Goal: Task Accomplishment & Management: Use online tool/utility

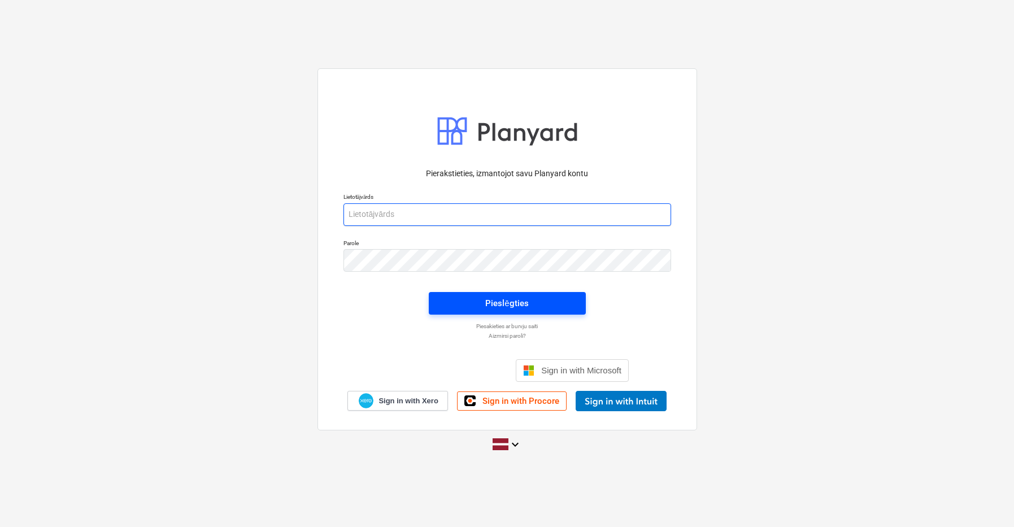
type input "[PERSON_NAME][EMAIL_ADDRESS][PERSON_NAME][DOMAIN_NAME]"
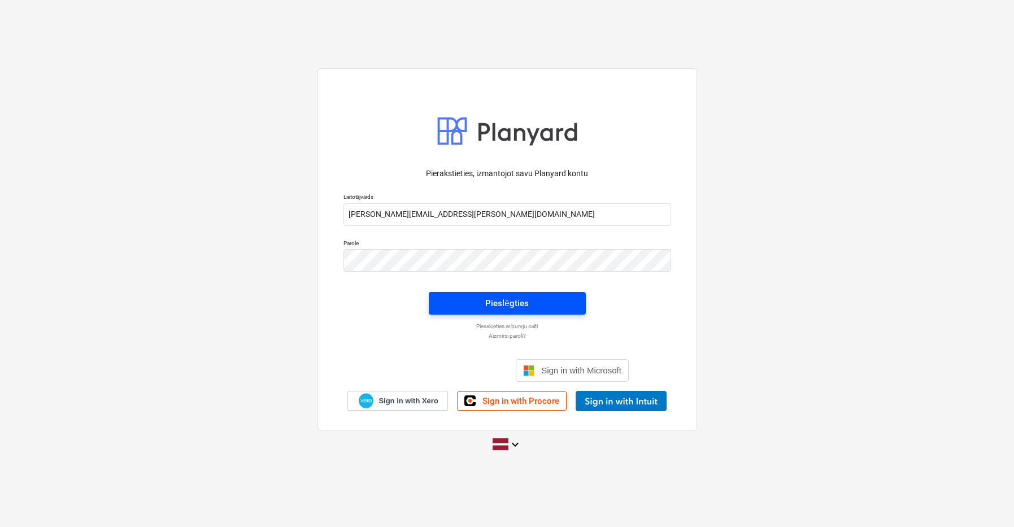
click at [498, 303] on div "Pieslēgties" at bounding box center [506, 303] width 43 height 15
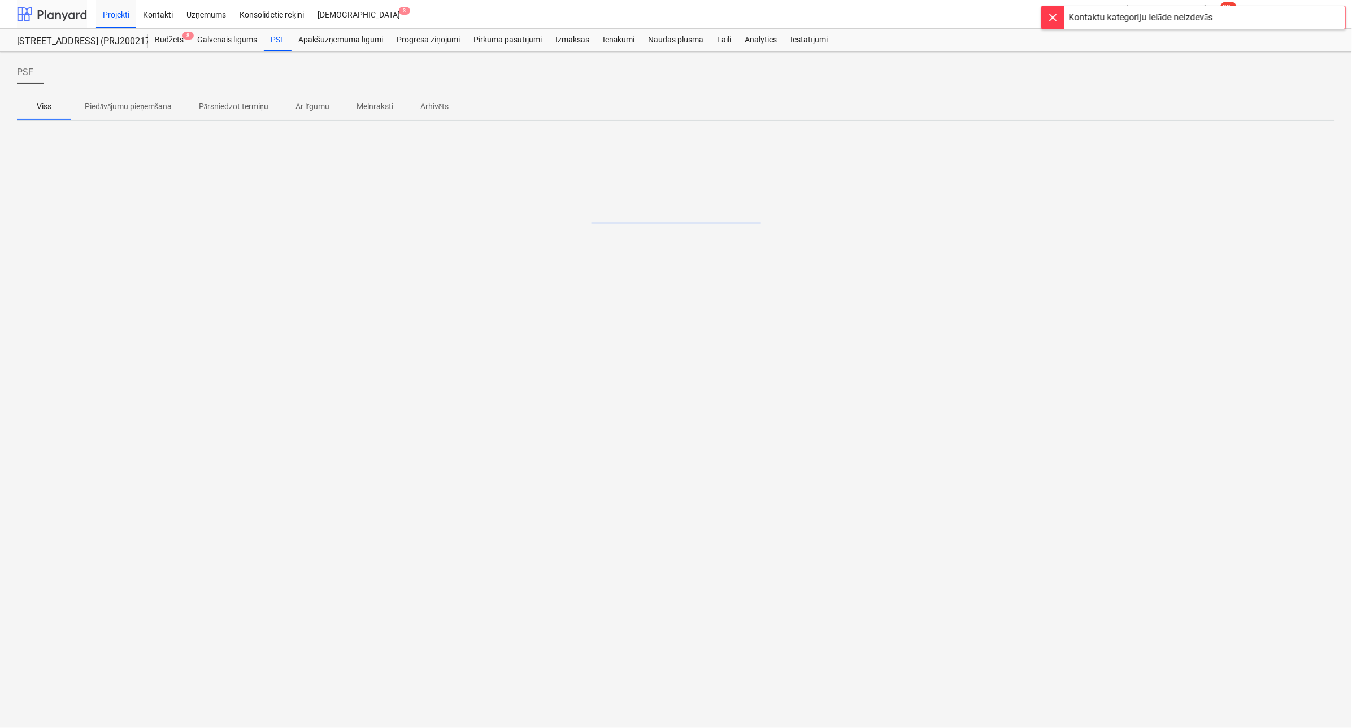
click at [60, 17] on div at bounding box center [52, 14] width 70 height 28
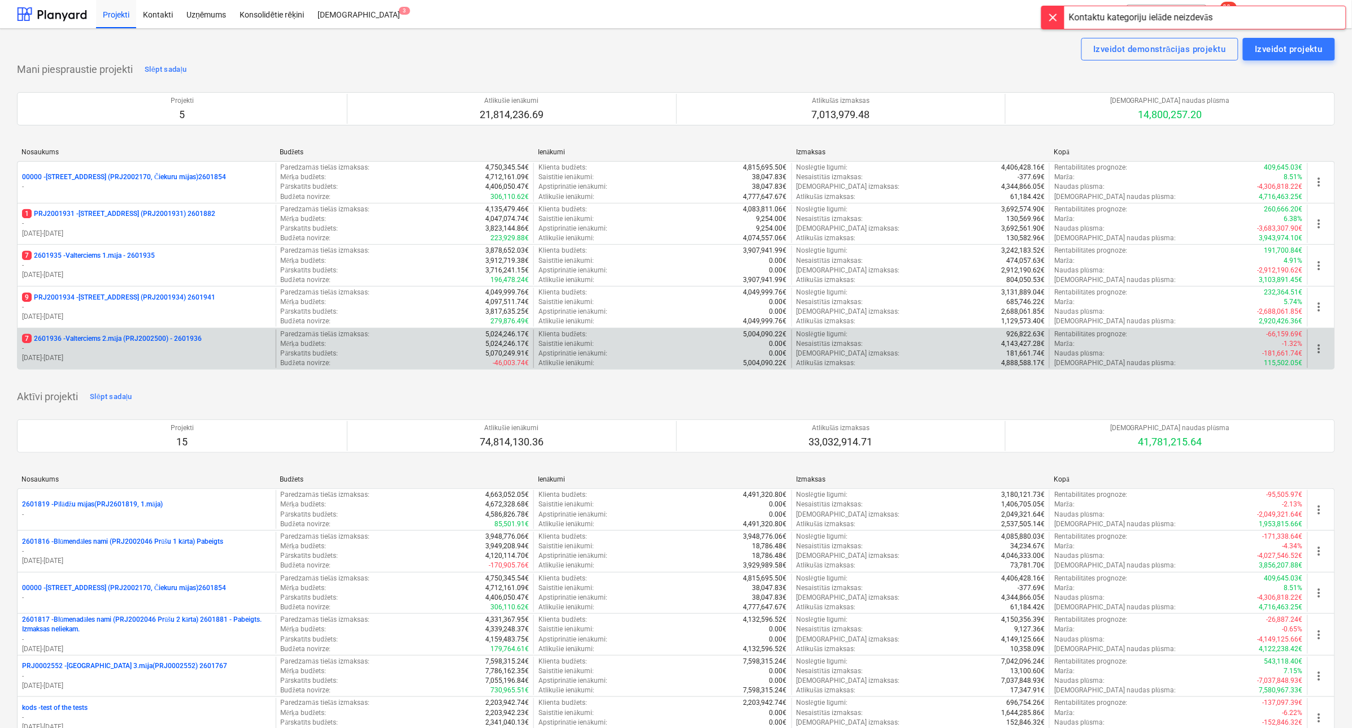
click at [102, 340] on p "7 2601936 - Valterciems 2.māja (PRJ2002500) - 2601936" at bounding box center [112, 339] width 180 height 10
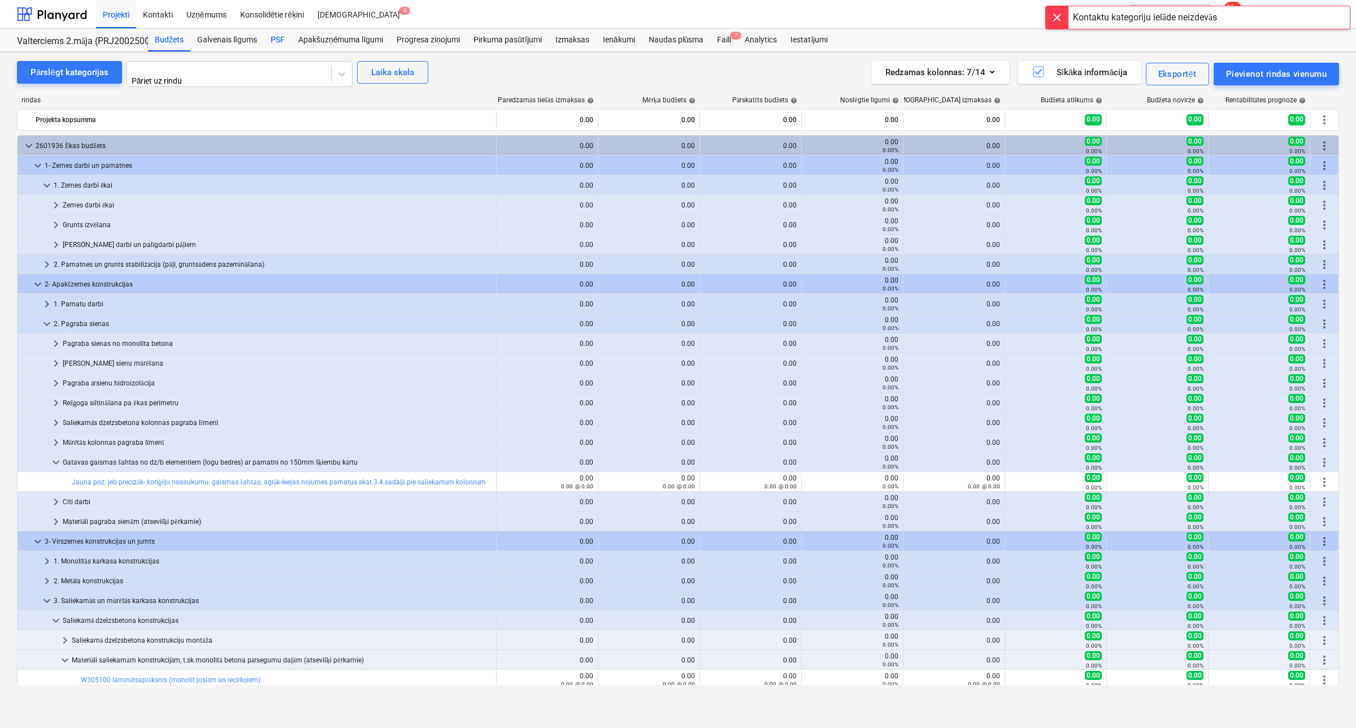
click at [274, 41] on div "PSF" at bounding box center [278, 40] width 28 height 23
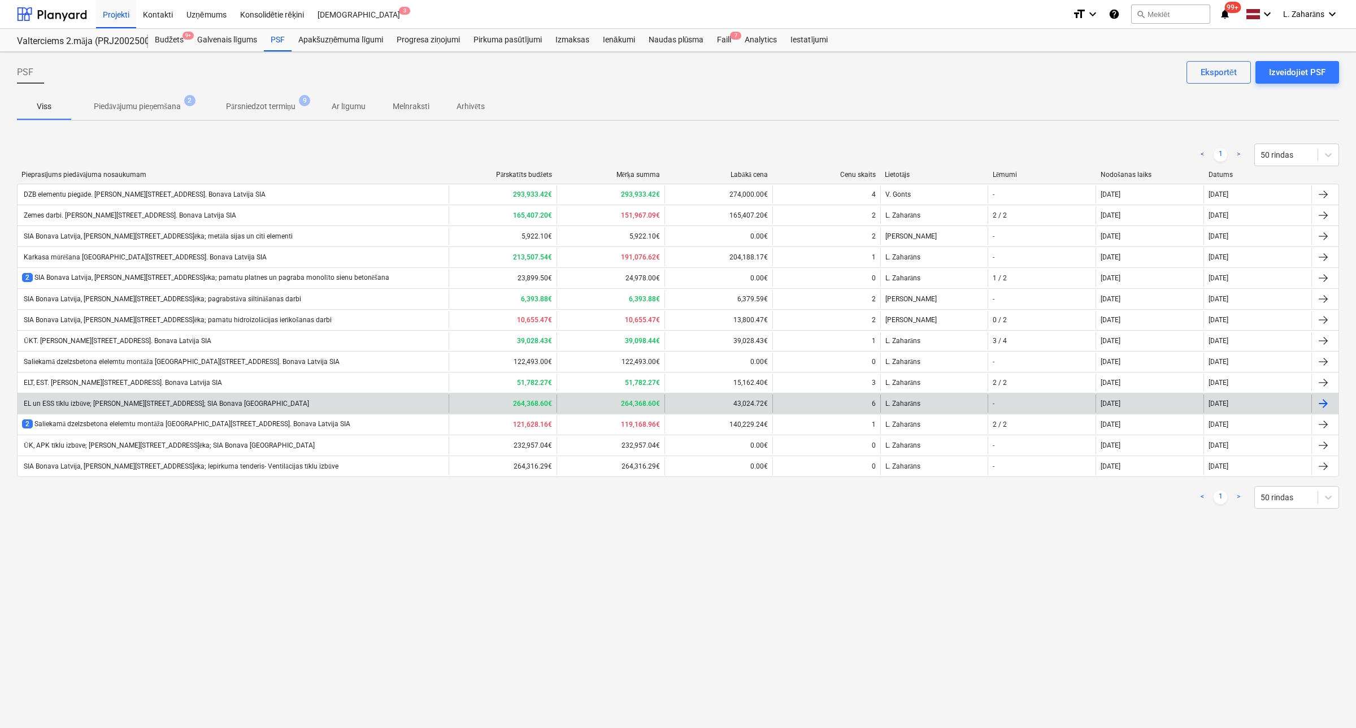
click at [128, 401] on div "EL un ESS tīklu izbūve; [PERSON_NAME][STREET_ADDRESS]; SIA Bonava [GEOGRAPHIC_D…" at bounding box center [165, 404] width 287 height 8
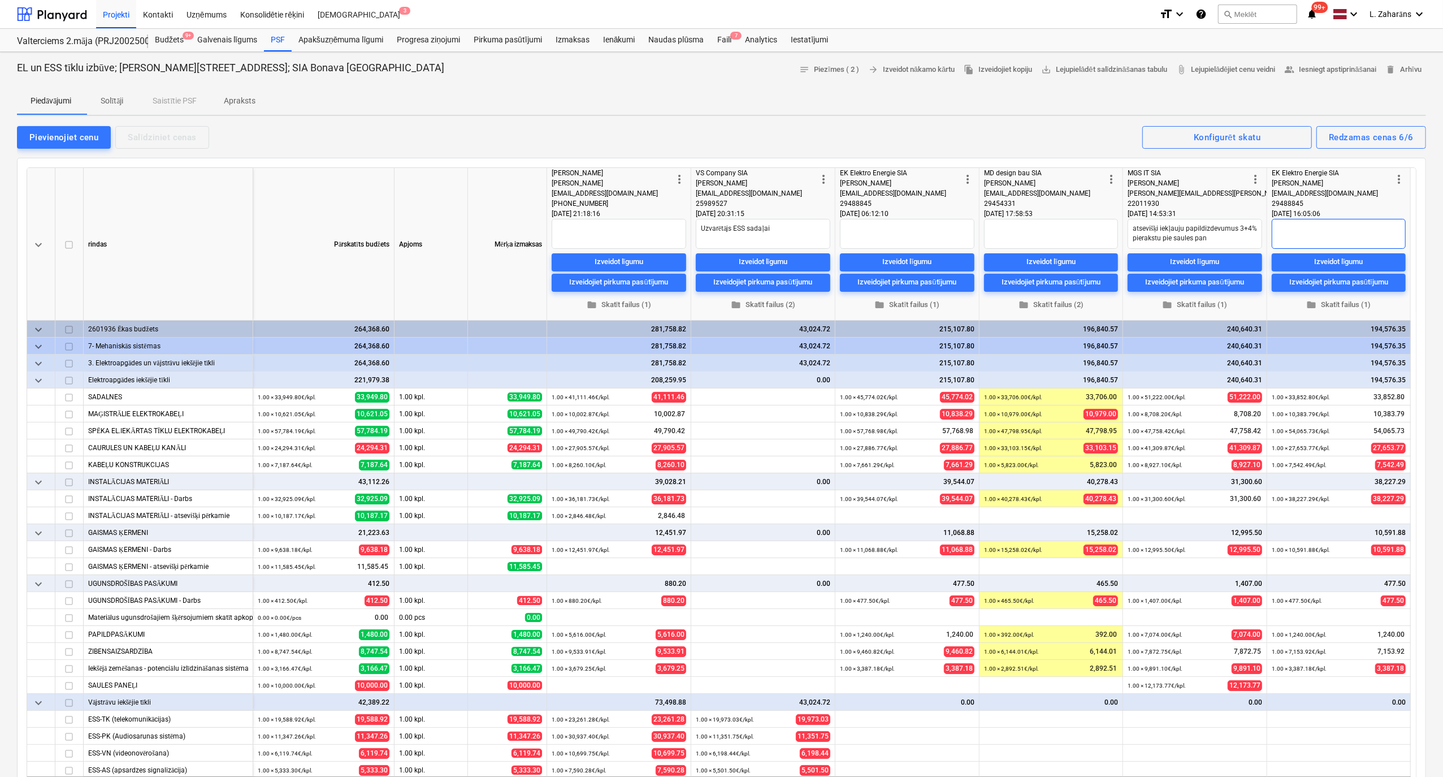
click at [1014, 231] on textarea at bounding box center [1339, 234] width 134 height 30
type textarea "Uzvarētājs"
click at [1014, 196] on div "[EMAIL_ADDRESS][DOMAIN_NAME]" at bounding box center [1332, 193] width 120 height 10
click at [1014, 224] on textarea "Uzvarētājs" at bounding box center [1339, 234] width 134 height 30
click at [1014, 129] on div "Pievienojiet cenu Salīdziniet cenas Redzamas cenas 6/6 Konfigurēt skatu" at bounding box center [721, 137] width 1409 height 24
